Goal: Task Accomplishment & Management: Use online tool/utility

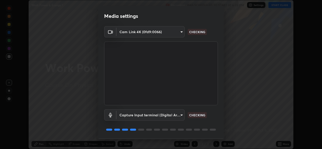
scroll to position [16, 0]
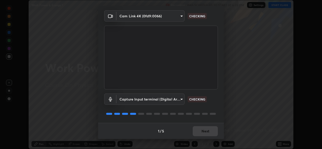
click at [203, 134] on div "1 / 5 Next" at bounding box center [161, 131] width 126 height 16
click at [201, 133] on div "1 / 5 Next" at bounding box center [161, 131] width 126 height 16
click at [202, 134] on div "1 / 5 Next" at bounding box center [161, 131] width 126 height 16
click at [203, 134] on div "1 / 5 Next" at bounding box center [161, 131] width 126 height 16
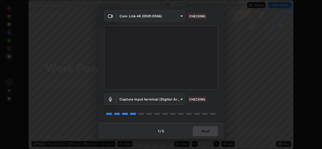
click at [203, 135] on div "1 / 5 Next" at bounding box center [161, 131] width 126 height 16
click at [203, 137] on div "1 / 5 Next" at bounding box center [161, 131] width 126 height 16
click at [202, 137] on div "1 / 5 Next" at bounding box center [161, 131] width 126 height 16
click at [204, 138] on div "1 / 5 Next" at bounding box center [161, 131] width 126 height 16
click at [201, 131] on div "1 / 5 Next" at bounding box center [161, 131] width 126 height 16
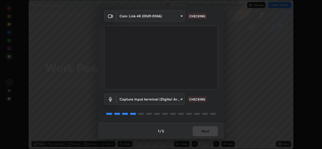
click at [201, 131] on div "1 / 5 Next" at bounding box center [161, 131] width 126 height 16
click at [201, 130] on div "1 / 5 Next" at bounding box center [161, 131] width 126 height 16
click at [200, 132] on div "1 / 5 Next" at bounding box center [161, 131] width 126 height 16
click at [201, 131] on button "Next" at bounding box center [205, 131] width 25 height 10
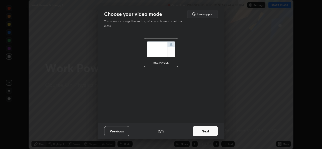
scroll to position [0, 0]
click at [200, 131] on button "Next" at bounding box center [205, 131] width 25 height 10
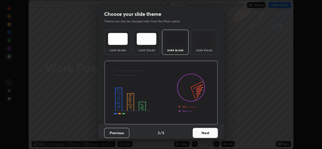
click at [204, 132] on button "Next" at bounding box center [205, 133] width 25 height 10
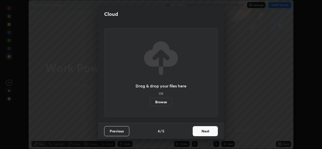
click at [204, 132] on button "Next" at bounding box center [205, 131] width 25 height 10
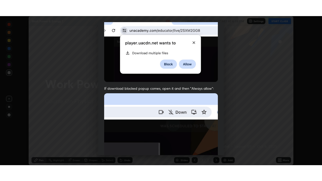
scroll to position [118, 0]
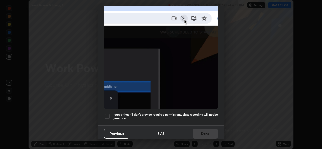
click at [173, 113] on h5 "I agree that if I don't provide required permissions, class recording will not …" at bounding box center [165, 117] width 105 height 8
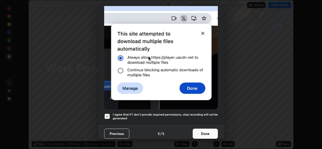
click at [209, 130] on button "Done" at bounding box center [205, 134] width 25 height 10
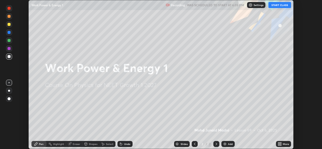
click at [280, 143] on icon at bounding box center [280, 143] width 1 height 1
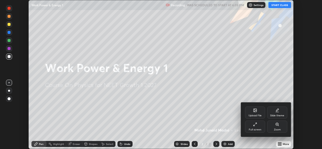
click at [256, 123] on icon at bounding box center [255, 123] width 1 height 1
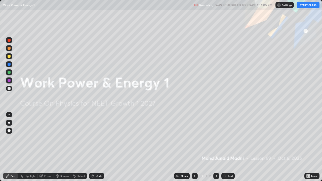
scroll to position [181, 322]
click at [304, 7] on button "START CLASS" at bounding box center [308, 5] width 23 height 6
click at [224, 149] on img at bounding box center [225, 176] width 4 height 4
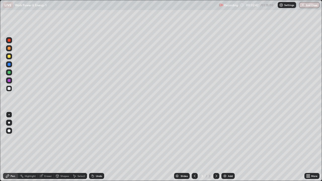
click at [9, 123] on div at bounding box center [9, 123] width 2 height 2
click at [9, 88] on div at bounding box center [9, 88] width 3 height 3
click at [9, 56] on div at bounding box center [9, 56] width 3 height 3
click at [10, 65] on div at bounding box center [9, 64] width 3 height 3
click at [10, 56] on div at bounding box center [9, 56] width 3 height 3
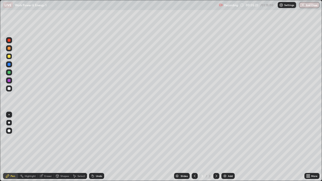
click at [8, 64] on div at bounding box center [9, 64] width 3 height 3
click at [9, 88] on div at bounding box center [9, 88] width 3 height 3
click at [8, 80] on div at bounding box center [9, 80] width 3 height 3
click at [9, 72] on div at bounding box center [9, 72] width 3 height 3
click at [226, 149] on img at bounding box center [225, 176] width 4 height 4
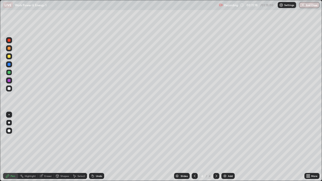
click at [9, 64] on div at bounding box center [9, 64] width 3 height 3
click at [9, 88] on div at bounding box center [9, 88] width 3 height 3
click at [8, 81] on div at bounding box center [9, 80] width 3 height 3
click at [194, 149] on icon at bounding box center [195, 176] width 2 height 3
click at [216, 149] on icon at bounding box center [216, 176] width 4 height 4
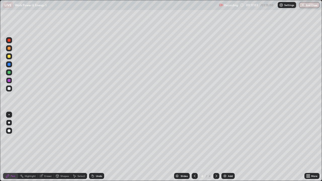
click at [224, 149] on img at bounding box center [225, 176] width 4 height 4
click at [9, 87] on div at bounding box center [9, 88] width 3 height 3
click at [8, 80] on div at bounding box center [9, 80] width 3 height 3
click at [9, 89] on div at bounding box center [9, 88] width 3 height 3
click at [9, 57] on div at bounding box center [9, 56] width 3 height 3
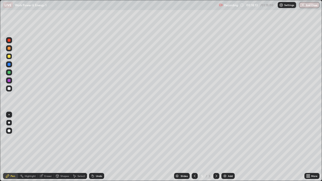
click at [45, 149] on div "Eraser" at bounding box center [48, 176] width 8 height 3
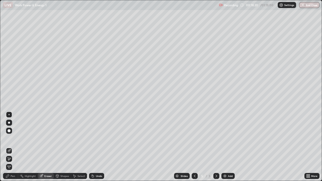
click at [10, 149] on div "Pen" at bounding box center [10, 176] width 15 height 6
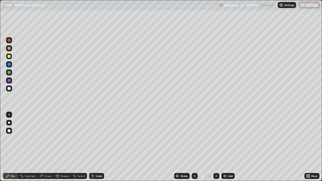
click at [9, 88] on div at bounding box center [9, 88] width 3 height 3
click at [47, 149] on div "Eraser" at bounding box center [48, 176] width 8 height 3
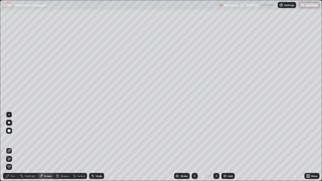
click at [12, 149] on div "Pen" at bounding box center [13, 176] width 5 height 3
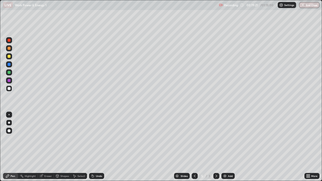
click at [9, 72] on div at bounding box center [9, 72] width 3 height 3
click at [9, 64] on div at bounding box center [9, 64] width 3 height 3
click at [225, 149] on img at bounding box center [225, 176] width 4 height 4
click at [9, 57] on div at bounding box center [9, 56] width 3 height 3
click at [9, 88] on div at bounding box center [9, 88] width 3 height 3
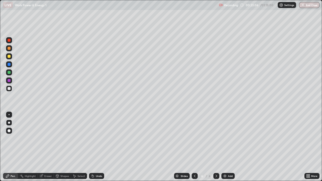
click at [9, 79] on div at bounding box center [9, 80] width 3 height 3
click at [7, 48] on div at bounding box center [9, 48] width 6 height 6
click at [46, 149] on div "Eraser" at bounding box center [46, 176] width 16 height 6
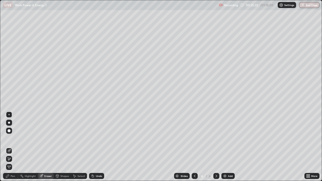
click at [12, 149] on div "Pen" at bounding box center [10, 176] width 15 height 6
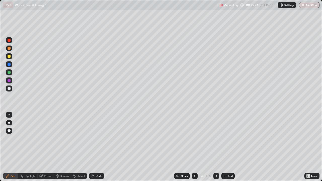
click at [43, 149] on div "Eraser" at bounding box center [46, 176] width 16 height 6
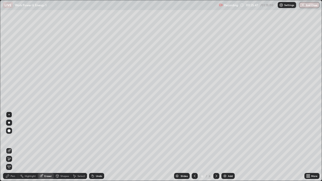
click at [10, 149] on div "Pen" at bounding box center [10, 176] width 15 height 6
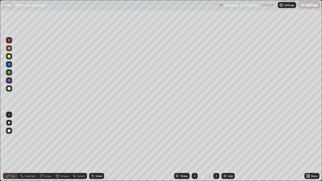
click at [223, 149] on img at bounding box center [225, 176] width 4 height 4
click at [10, 64] on div at bounding box center [9, 64] width 3 height 3
click at [10, 56] on div at bounding box center [9, 56] width 3 height 3
click at [10, 40] on div at bounding box center [9, 40] width 3 height 3
click at [226, 149] on div "Add" at bounding box center [227, 176] width 13 height 6
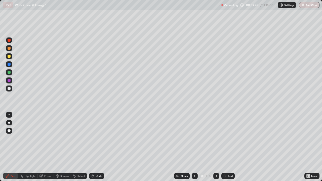
click at [9, 63] on div at bounding box center [9, 64] width 3 height 3
click at [10, 71] on div at bounding box center [9, 72] width 6 height 6
click at [10, 40] on div at bounding box center [9, 40] width 3 height 3
click at [224, 149] on img at bounding box center [225, 176] width 4 height 4
click at [9, 64] on div at bounding box center [9, 64] width 3 height 3
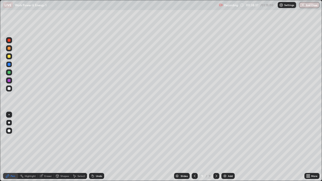
click at [9, 40] on div at bounding box center [9, 40] width 3 height 3
click at [9, 65] on div at bounding box center [9, 64] width 3 height 3
click at [9, 81] on div at bounding box center [9, 80] width 3 height 3
click at [10, 63] on div at bounding box center [9, 64] width 3 height 3
click at [8, 55] on div at bounding box center [9, 56] width 3 height 3
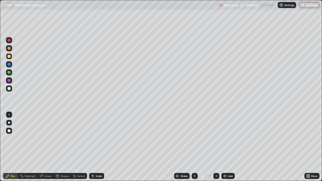
click at [48, 149] on div "Eraser" at bounding box center [48, 176] width 8 height 3
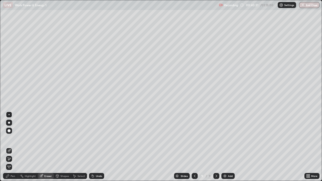
click at [12, 149] on div "Pen" at bounding box center [13, 176] width 5 height 3
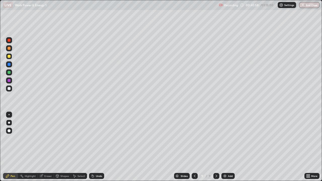
click at [10, 65] on div at bounding box center [9, 64] width 3 height 3
click at [10, 40] on div at bounding box center [9, 40] width 3 height 3
click at [224, 149] on img at bounding box center [225, 176] width 4 height 4
click at [9, 72] on div at bounding box center [9, 72] width 3 height 3
click at [9, 40] on div at bounding box center [9, 40] width 3 height 3
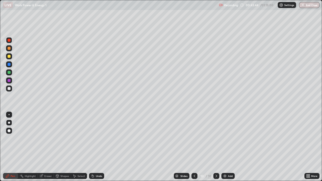
click at [8, 72] on div at bounding box center [9, 72] width 3 height 3
click at [10, 48] on div at bounding box center [9, 48] width 3 height 3
click at [10, 39] on div at bounding box center [9, 40] width 3 height 3
click at [9, 64] on div at bounding box center [9, 64] width 3 height 3
click at [223, 149] on img at bounding box center [225, 176] width 4 height 4
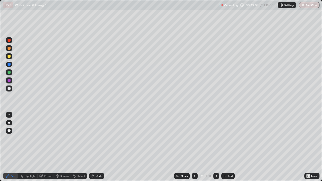
click at [9, 73] on div at bounding box center [9, 72] width 3 height 3
click at [9, 87] on div at bounding box center [9, 88] width 3 height 3
click at [9, 41] on div at bounding box center [9, 40] width 3 height 3
click at [225, 149] on img at bounding box center [225, 176] width 4 height 4
click at [9, 64] on div at bounding box center [9, 64] width 3 height 3
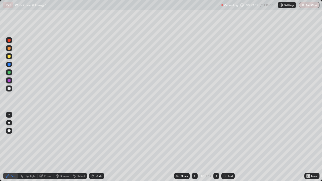
click at [9, 72] on div at bounding box center [9, 72] width 3 height 3
click at [46, 149] on div "Eraser" at bounding box center [48, 176] width 8 height 3
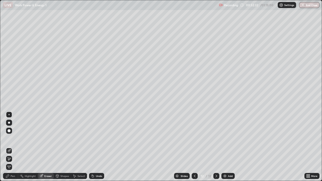
click at [13, 149] on div "Pen" at bounding box center [13, 176] width 5 height 3
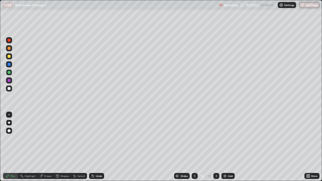
click at [10, 39] on div at bounding box center [9, 40] width 3 height 3
click at [9, 48] on div at bounding box center [9, 48] width 3 height 3
click at [224, 149] on img at bounding box center [225, 176] width 4 height 4
click at [9, 73] on div at bounding box center [9, 72] width 3 height 3
click at [9, 40] on div at bounding box center [9, 40] width 3 height 3
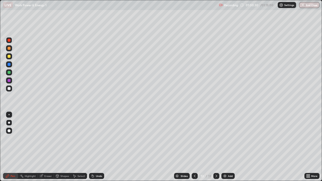
click at [224, 149] on img at bounding box center [225, 176] width 4 height 4
click at [11, 81] on div at bounding box center [9, 80] width 6 height 6
click at [9, 71] on div at bounding box center [9, 72] width 3 height 3
click at [223, 149] on img at bounding box center [225, 176] width 4 height 4
click at [10, 56] on div at bounding box center [9, 56] width 3 height 3
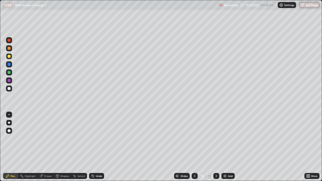
click at [9, 65] on div at bounding box center [9, 64] width 3 height 3
click at [9, 55] on div at bounding box center [9, 56] width 3 height 3
click at [8, 64] on div at bounding box center [9, 64] width 3 height 3
click at [8, 39] on div at bounding box center [9, 40] width 3 height 3
click at [194, 149] on icon at bounding box center [195, 176] width 4 height 4
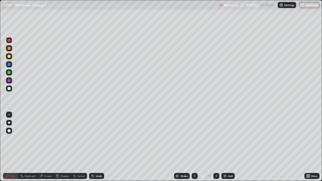
click at [194, 149] on icon at bounding box center [195, 176] width 4 height 4
click at [192, 149] on div at bounding box center [195, 176] width 6 height 6
click at [193, 149] on icon at bounding box center [195, 176] width 4 height 4
click at [8, 40] on div at bounding box center [9, 40] width 3 height 3
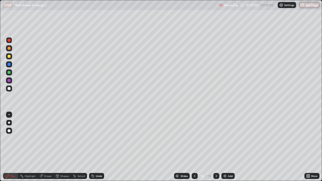
click at [216, 149] on icon at bounding box center [216, 176] width 4 height 4
click at [215, 149] on icon at bounding box center [216, 176] width 4 height 4
click at [214, 149] on icon at bounding box center [216, 176] width 4 height 4
click at [215, 149] on div at bounding box center [216, 176] width 6 height 10
click at [215, 149] on icon at bounding box center [216, 176] width 4 height 4
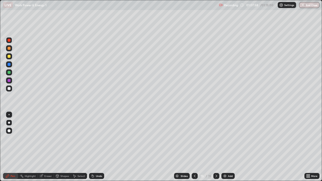
click at [9, 88] on div at bounding box center [9, 88] width 3 height 3
click at [47, 149] on div "Eraser" at bounding box center [48, 176] width 8 height 3
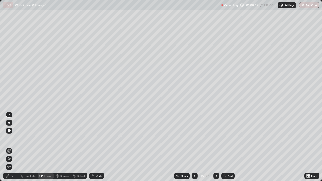
click at [47, 149] on div "Eraser" at bounding box center [48, 176] width 8 height 3
click at [12, 149] on div "Pen" at bounding box center [10, 176] width 15 height 6
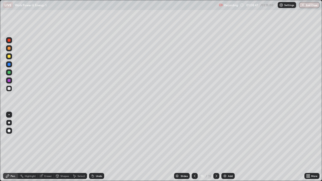
click at [9, 72] on div at bounding box center [9, 72] width 3 height 3
click at [46, 149] on div "Eraser" at bounding box center [48, 176] width 8 height 3
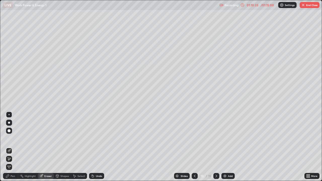
click at [12, 149] on div "Pen" at bounding box center [10, 176] width 15 height 6
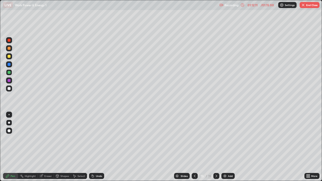
click at [193, 149] on div at bounding box center [195, 176] width 6 height 6
click at [194, 149] on icon at bounding box center [195, 176] width 4 height 4
click at [194, 149] on div at bounding box center [195, 176] width 6 height 6
click at [194, 149] on icon at bounding box center [195, 176] width 4 height 4
click at [193, 149] on div at bounding box center [195, 176] width 6 height 6
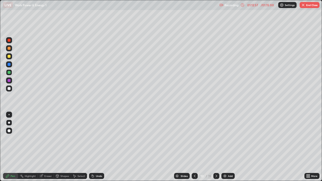
click at [216, 149] on icon at bounding box center [216, 176] width 4 height 4
click at [216, 149] on div at bounding box center [216, 176] width 6 height 10
click at [215, 149] on div at bounding box center [216, 176] width 6 height 6
click at [216, 149] on icon at bounding box center [216, 176] width 2 height 3
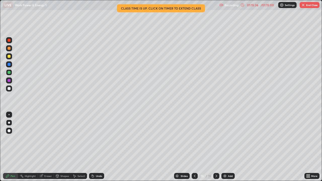
click at [260, 5] on div "/ 01:15:00" at bounding box center [267, 5] width 16 height 3
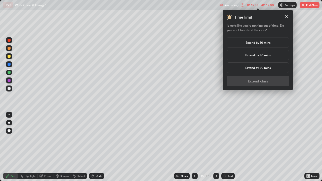
click at [256, 42] on h5 "Extend by 10 mins" at bounding box center [257, 42] width 25 height 5
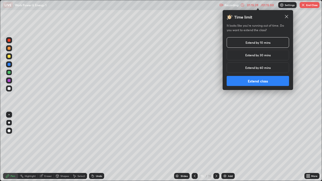
click at [255, 82] on button "Extend class" at bounding box center [258, 81] width 62 height 10
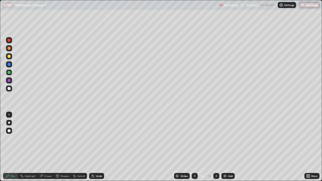
click at [223, 149] on img at bounding box center [225, 176] width 4 height 4
click at [306, 6] on button "End Class" at bounding box center [309, 5] width 20 height 6
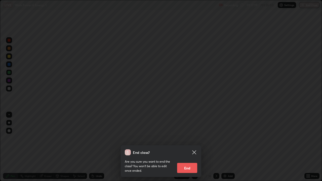
click at [186, 149] on button "End" at bounding box center [187, 168] width 20 height 10
